Goal: Find specific page/section: Find specific page/section

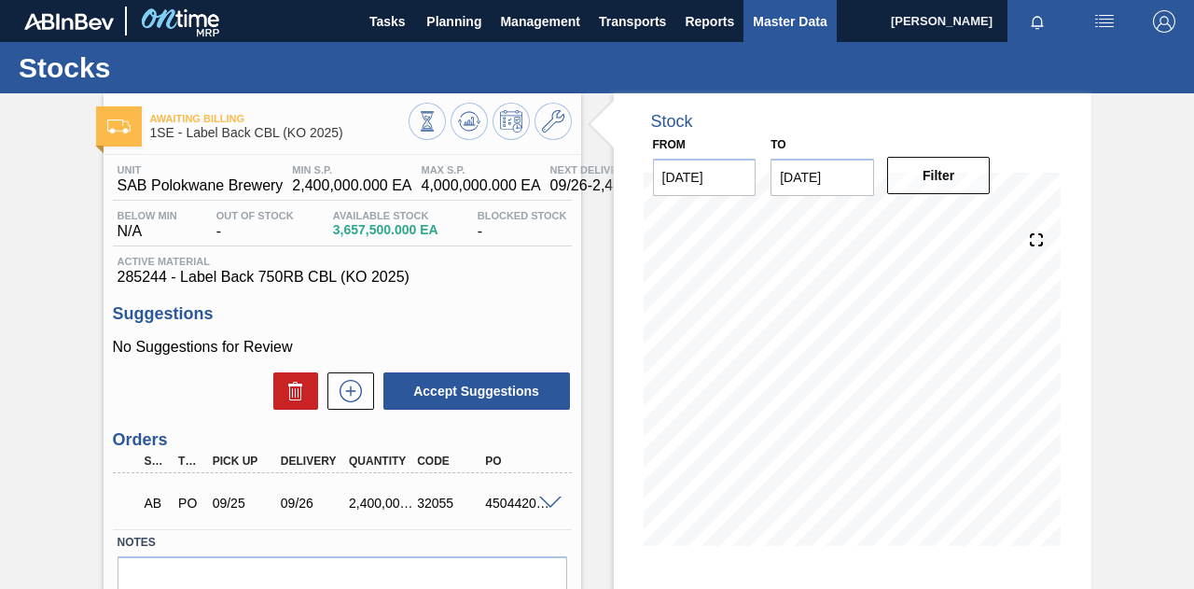
click at [787, 29] on span "Master Data" at bounding box center [790, 21] width 74 height 22
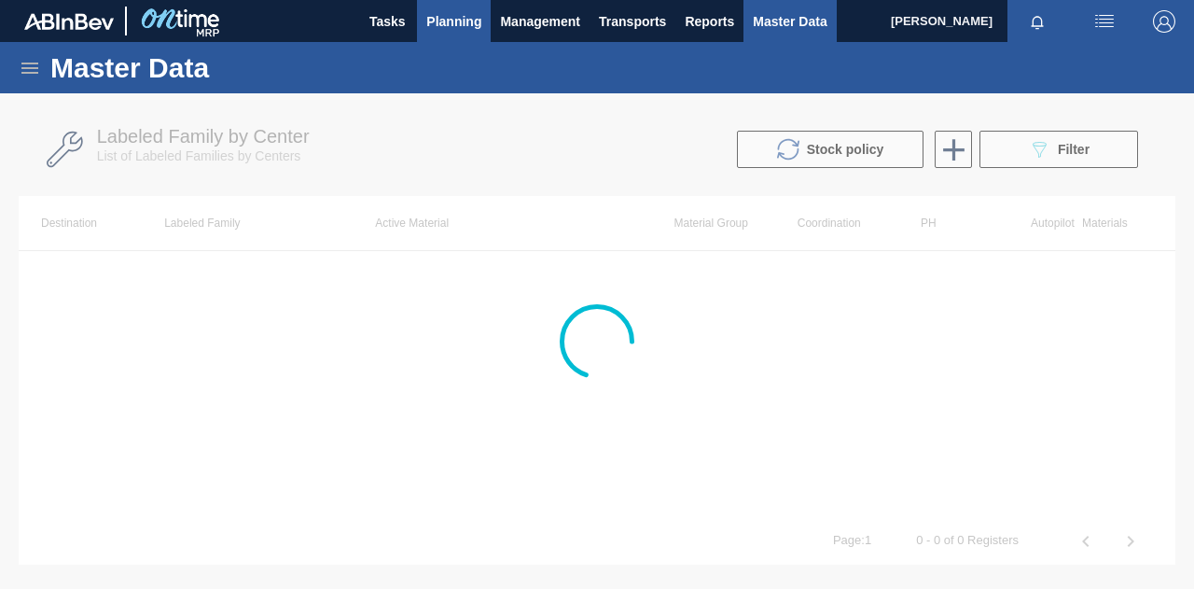
click at [451, 21] on span "Planning" at bounding box center [453, 21] width 55 height 22
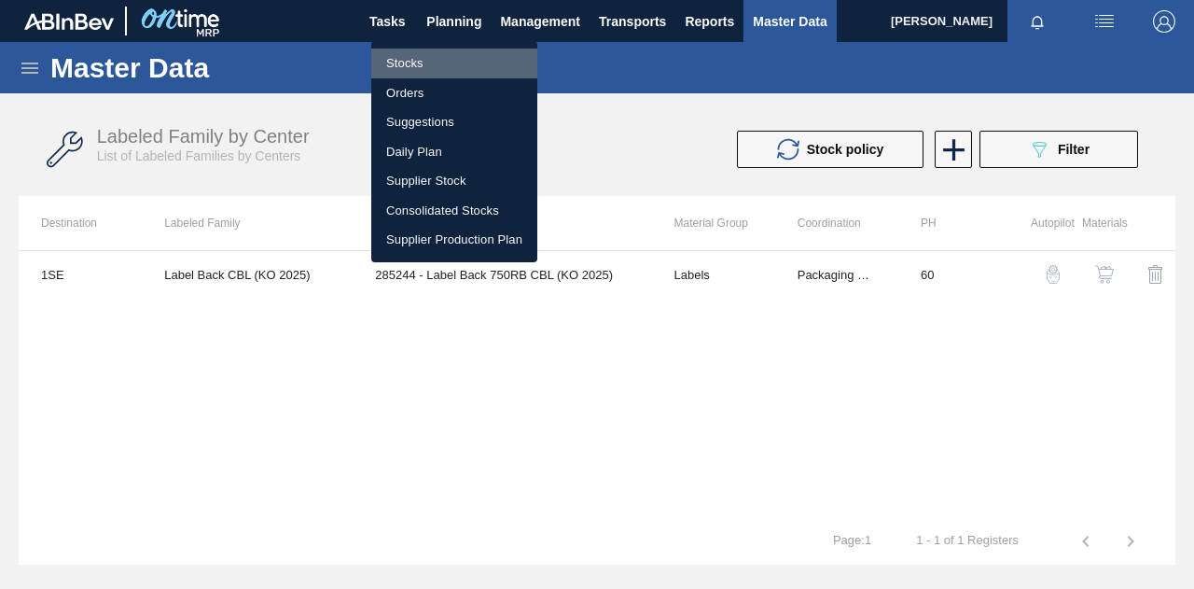
click at [411, 61] on li "Stocks" at bounding box center [454, 64] width 166 height 30
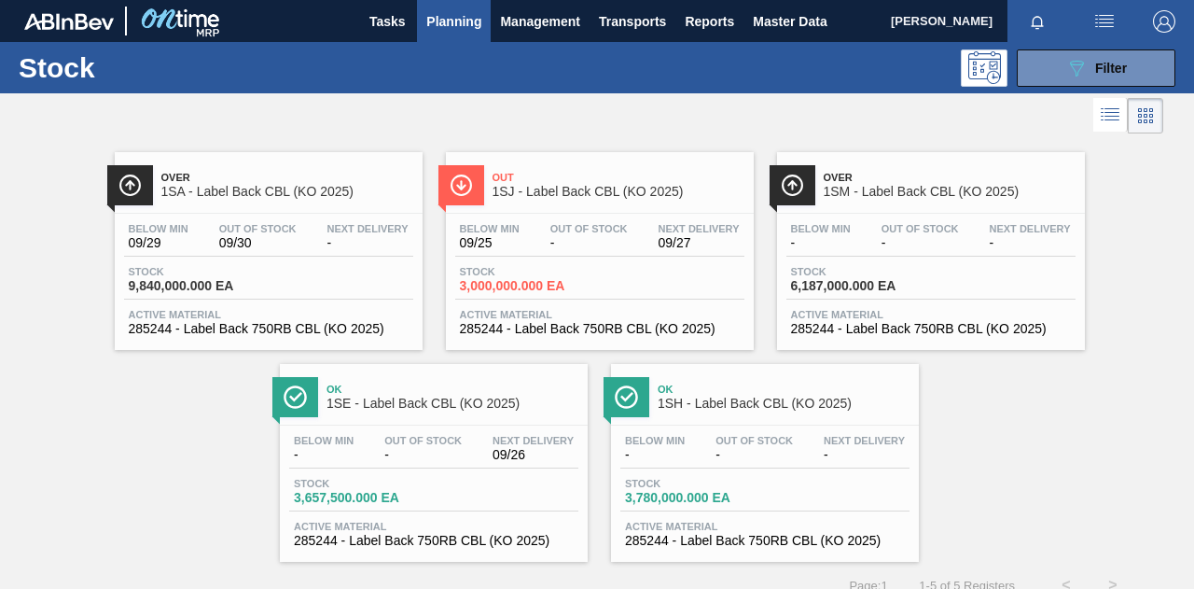
click at [954, 20] on span "[PERSON_NAME]" at bounding box center [942, 21] width 102 height 42
click at [941, 19] on span "[PERSON_NAME]" at bounding box center [942, 21] width 102 height 42
click at [1110, 21] on img "button" at bounding box center [1104, 21] width 22 height 22
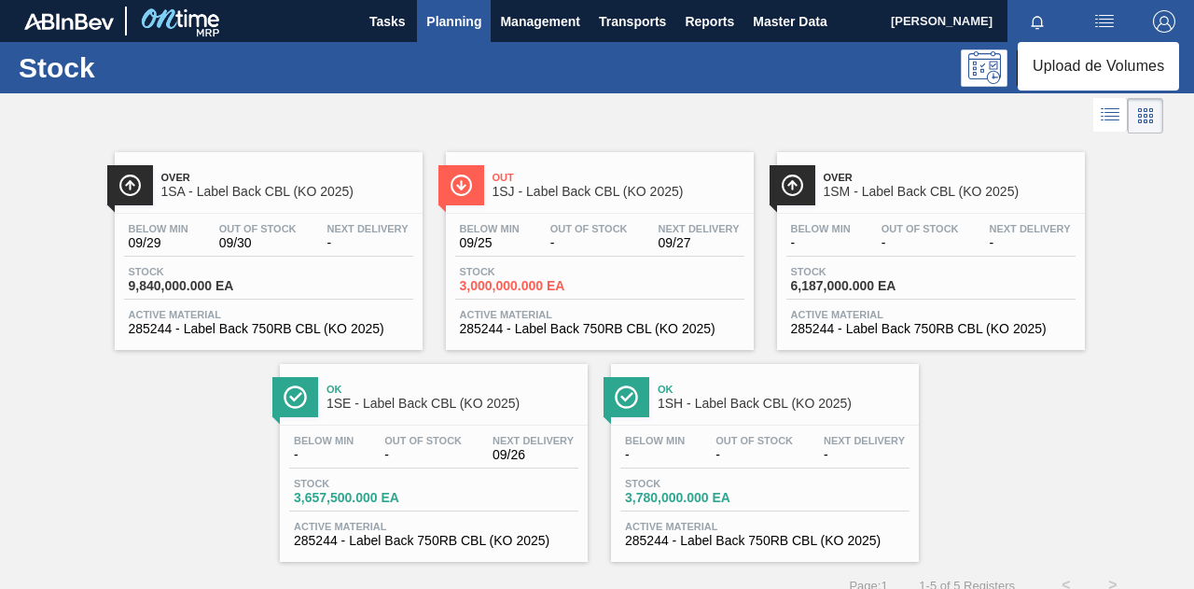
drag, startPoint x: 933, startPoint y: 18, endPoint x: 1036, endPoint y: 26, distance: 103.0
click at [933, 19] on div at bounding box center [597, 294] width 1194 height 589
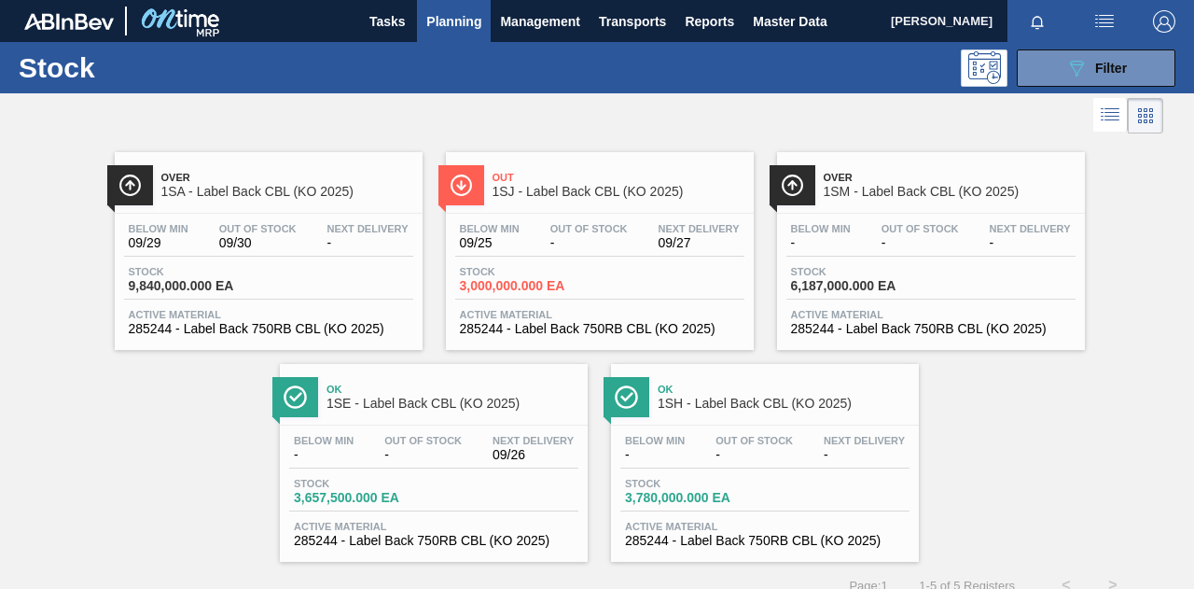
click at [1166, 23] on img "button" at bounding box center [1164, 21] width 22 height 22
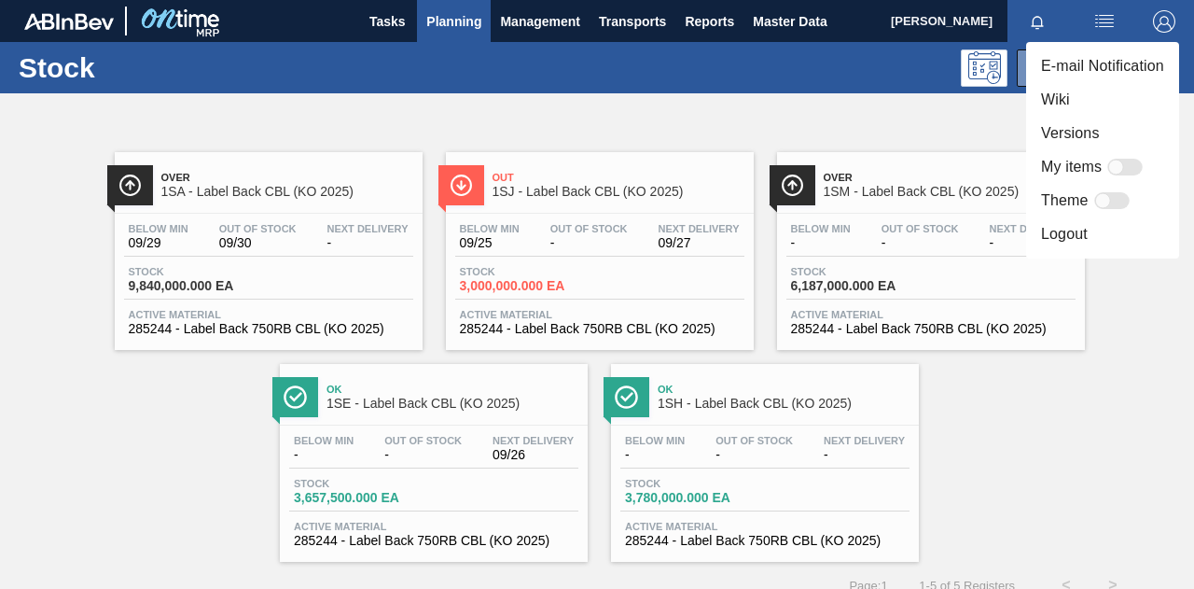
click at [533, 23] on div at bounding box center [597, 294] width 1194 height 589
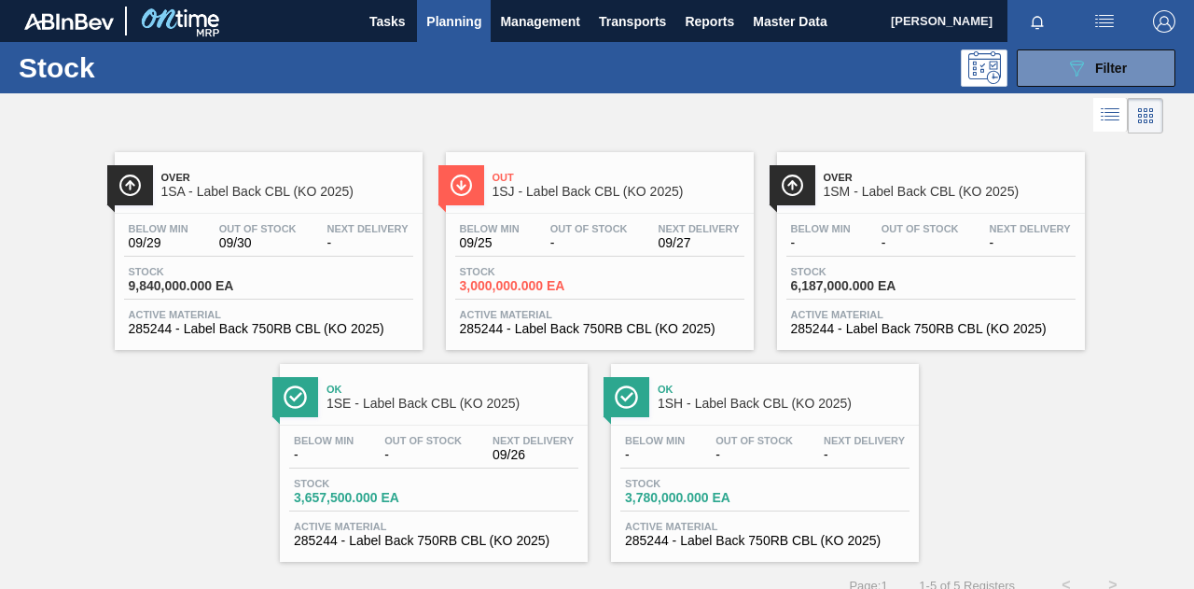
click at [533, 23] on span "Management" at bounding box center [540, 21] width 80 height 22
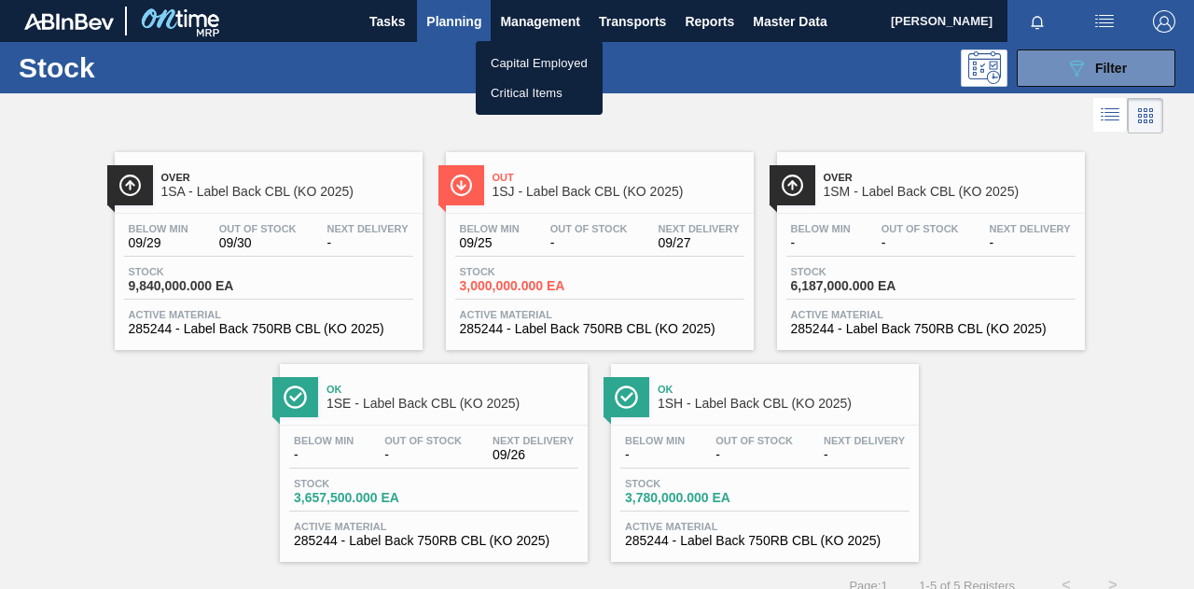
click at [623, 29] on div at bounding box center [597, 294] width 1194 height 589
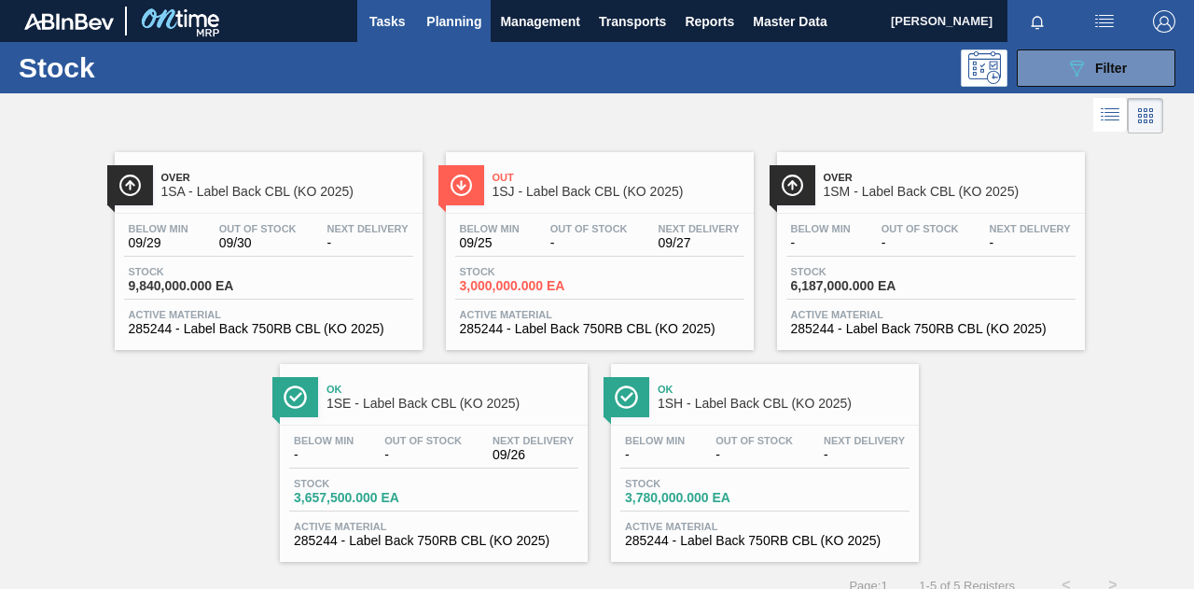
click at [398, 27] on span "Tasks" at bounding box center [387, 21] width 41 height 22
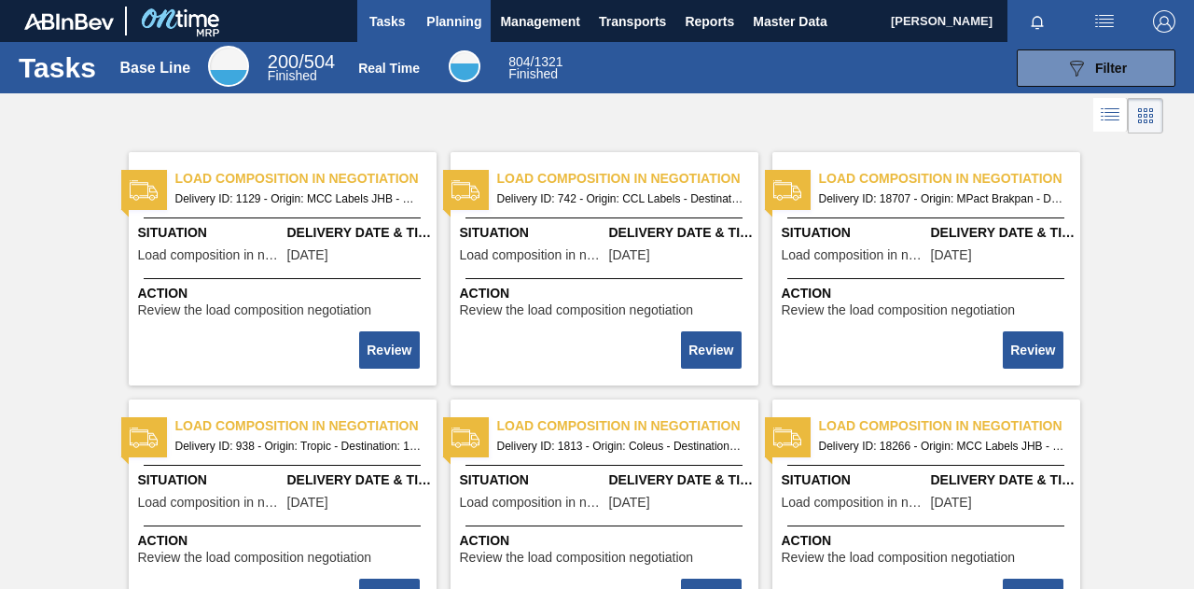
click at [451, 19] on span "Planning" at bounding box center [453, 21] width 55 height 22
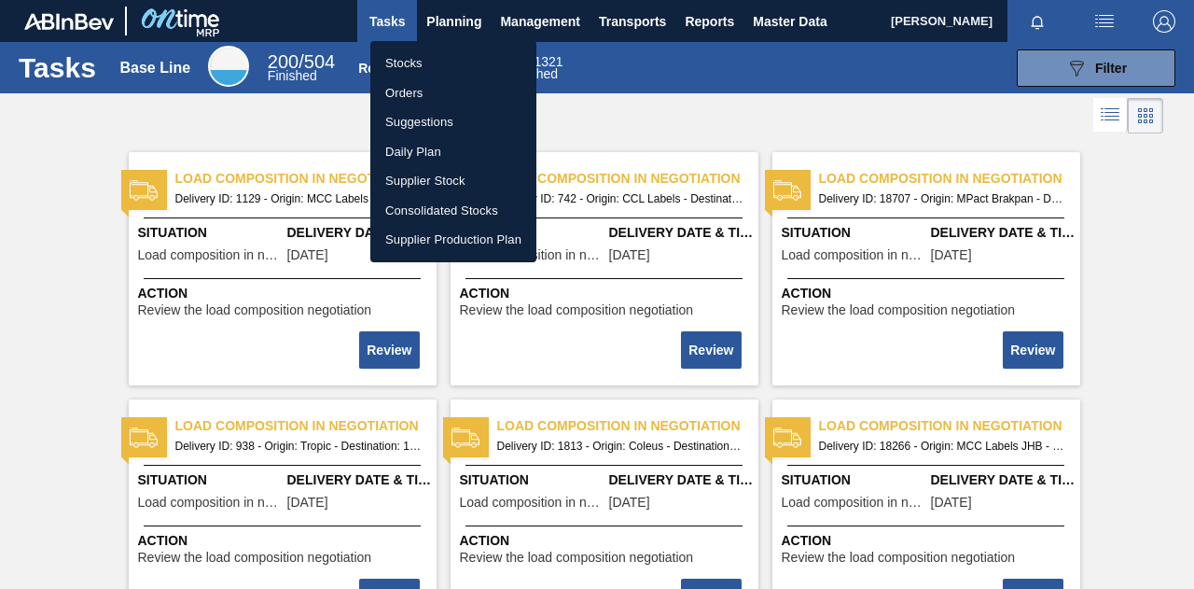
click at [446, 11] on div at bounding box center [597, 294] width 1194 height 589
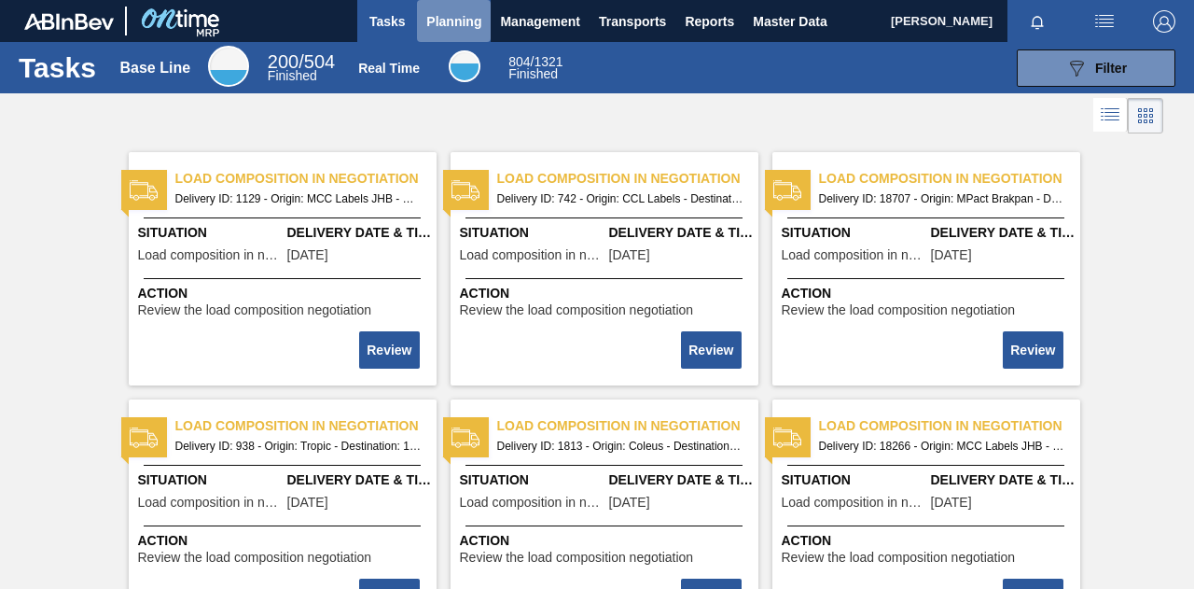
click at [470, 27] on span "Planning" at bounding box center [453, 21] width 55 height 22
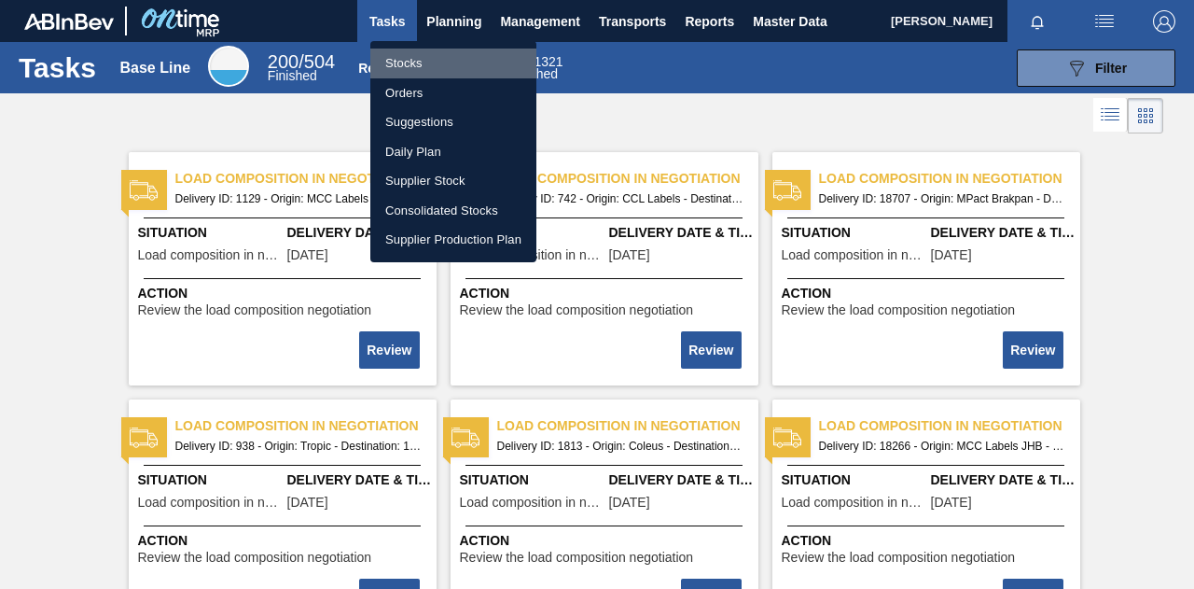
click at [422, 64] on li "Stocks" at bounding box center [453, 64] width 166 height 30
